Goal: Find specific fact: Find specific fact

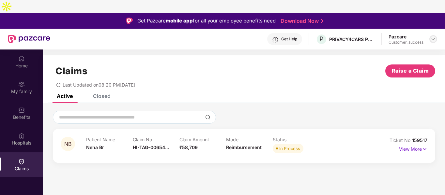
click at [430, 37] on img at bounding box center [432, 39] width 5 height 5
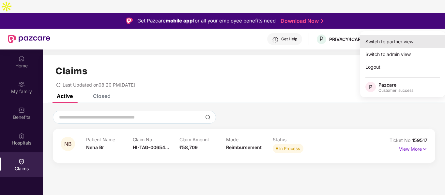
click at [389, 43] on div "Switch to partner view" at bounding box center [402, 41] width 85 height 13
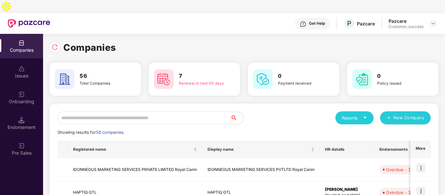
click at [168, 112] on input "text" at bounding box center [143, 118] width 173 height 13
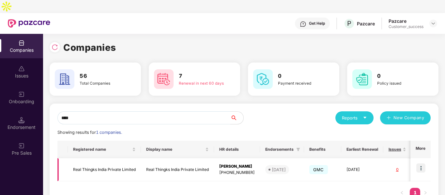
type input "****"
click at [422, 164] on img at bounding box center [420, 168] width 9 height 9
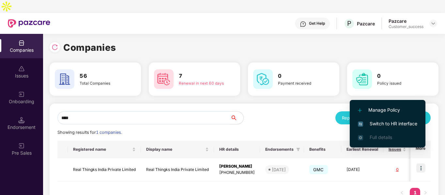
click at [373, 124] on span "Switch to HR interface" at bounding box center [387, 123] width 59 height 7
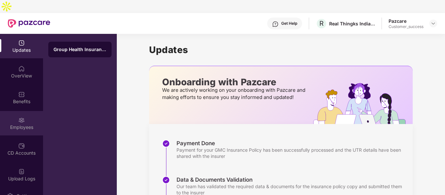
click at [17, 111] on div "Employees" at bounding box center [21, 123] width 43 height 24
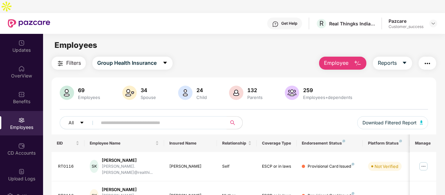
click at [124, 118] on input "text" at bounding box center [159, 123] width 117 height 10
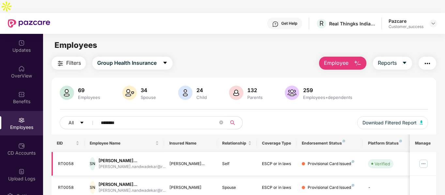
type input "********"
click at [421, 159] on img at bounding box center [423, 164] width 10 height 10
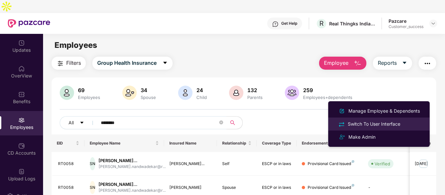
click at [357, 123] on div "Switch To User Interface" at bounding box center [373, 124] width 55 height 7
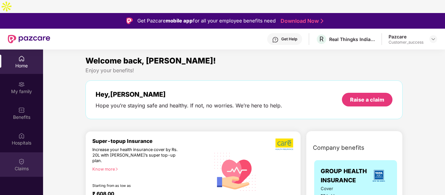
click at [17, 153] on div "Claims" at bounding box center [21, 165] width 43 height 24
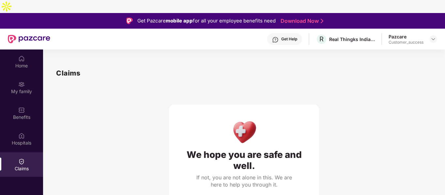
click at [212, 149] on div "We hope you are safe and well." at bounding box center [244, 160] width 124 height 22
click at [16, 82] on div "My family" at bounding box center [21, 87] width 43 height 24
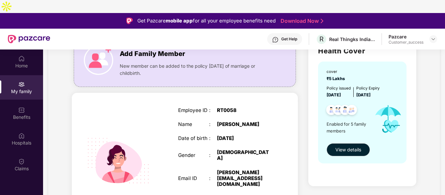
scroll to position [64, 0]
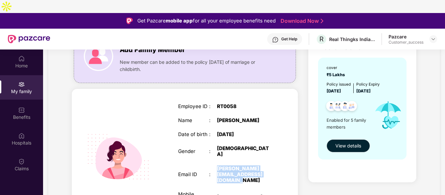
drag, startPoint x: 216, startPoint y: 156, endPoint x: 266, endPoint y: 161, distance: 50.2
click at [266, 166] on div "Email ID : [PERSON_NAME][EMAIL_ADDRESS][DOMAIN_NAME]" at bounding box center [225, 175] width 94 height 18
copy div "[PERSON_NAME][EMAIL_ADDRESS][DOMAIN_NAME]"
click at [433, 37] on img at bounding box center [432, 39] width 5 height 5
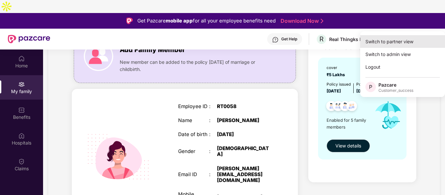
click at [406, 41] on div "Switch to partner view" at bounding box center [402, 41] width 85 height 13
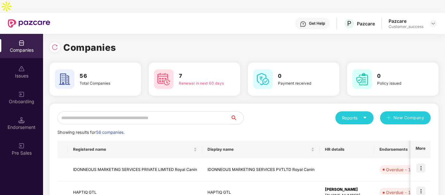
click at [122, 112] on input "text" at bounding box center [143, 118] width 173 height 13
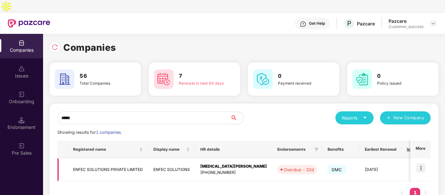
type input "*****"
click at [94, 159] on td "ENFEC SOLUTIONS PRIVATE LIMITED" at bounding box center [108, 169] width 80 height 23
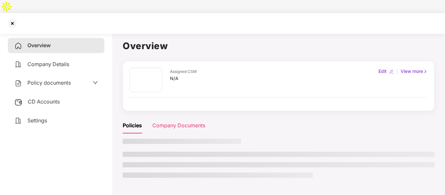
scroll to position [18, 0]
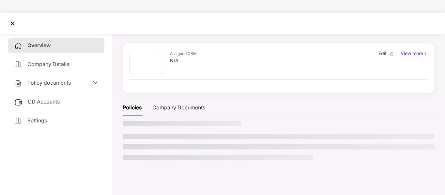
click at [38, 95] on div "CD Accounts" at bounding box center [56, 102] width 97 height 15
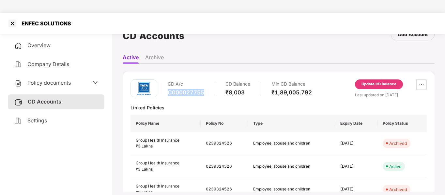
drag, startPoint x: 168, startPoint y: 80, endPoint x: 208, endPoint y: 80, distance: 39.8
click at [208, 80] on div "CD A/c C000027755 CD Balance ₹8,003 Min CD Balance ₹1,89,005.792" at bounding box center [240, 89] width 144 height 19
copy div "C000027755"
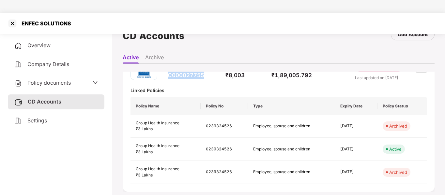
scroll to position [0, 0]
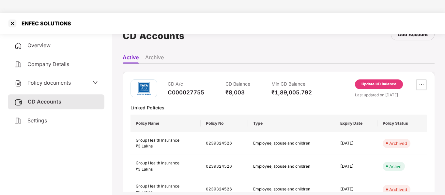
click at [43, 42] on span "Overview" at bounding box center [38, 45] width 23 height 7
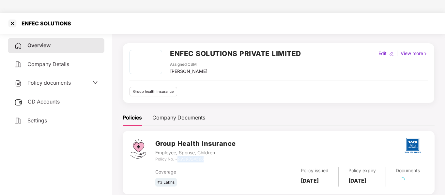
drag, startPoint x: 178, startPoint y: 147, endPoint x: 204, endPoint y: 147, distance: 25.8
click at [204, 156] on div "Policy No. - 0239324526" at bounding box center [195, 159] width 81 height 6
copy icon "0239324526"
